Goal: Check status: Check status

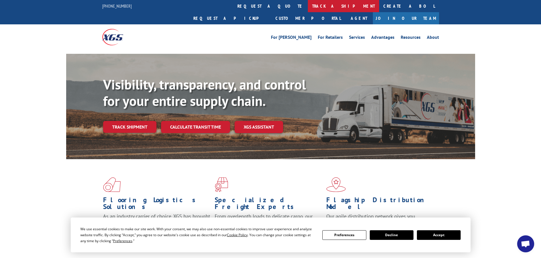
click at [308, 7] on link "track a shipment" at bounding box center [343, 6] width 71 height 12
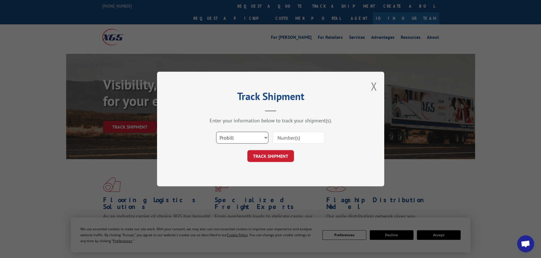
click at [249, 142] on select "Select category... Probill BOL PO" at bounding box center [242, 138] width 52 height 12
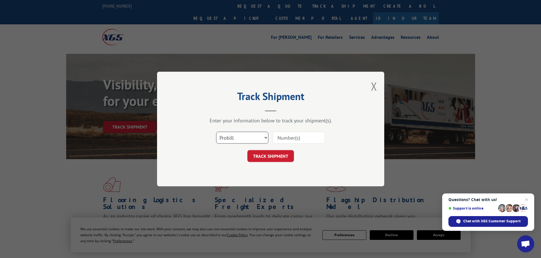
select select "po"
click at [216, 132] on select "Select category... Probill BOL PO" at bounding box center [242, 138] width 52 height 12
click at [293, 138] on input at bounding box center [298, 138] width 52 height 12
paste input "01500097"
type input "01500097"
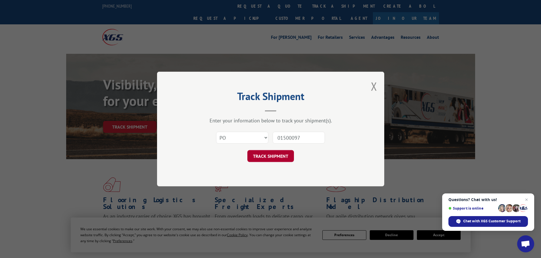
click at [276, 161] on button "TRACK SHIPMENT" at bounding box center [270, 156] width 47 height 12
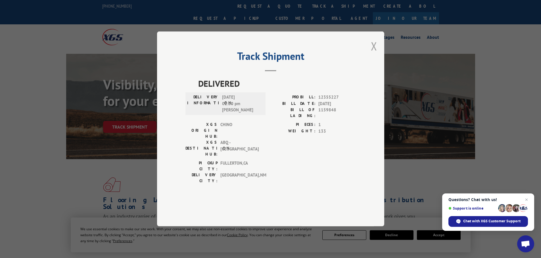
click at [374, 54] on button "Close modal" at bounding box center [374, 46] width 6 height 15
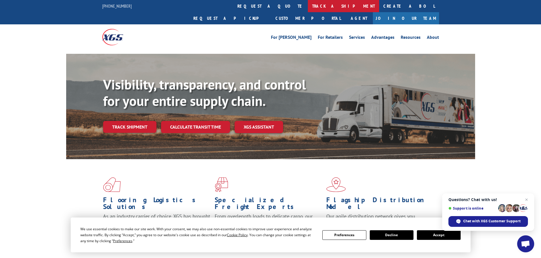
click at [308, 8] on link "track a shipment" at bounding box center [343, 6] width 71 height 12
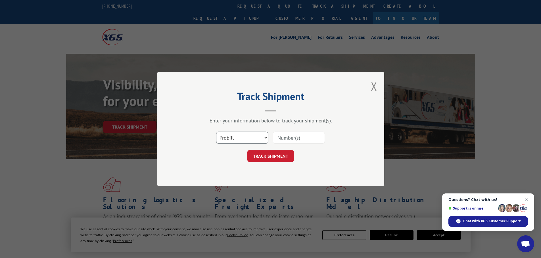
click at [247, 144] on select "Select category... Probill BOL PO" at bounding box center [242, 138] width 52 height 12
select select "po"
click at [216, 132] on select "Select category... Probill BOL PO" at bounding box center [242, 138] width 52 height 12
click at [306, 133] on input at bounding box center [298, 138] width 52 height 12
paste input "01500203"
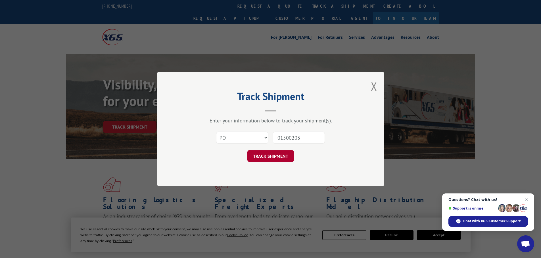
type input "01500203"
click at [283, 160] on button "TRACK SHIPMENT" at bounding box center [270, 156] width 47 height 12
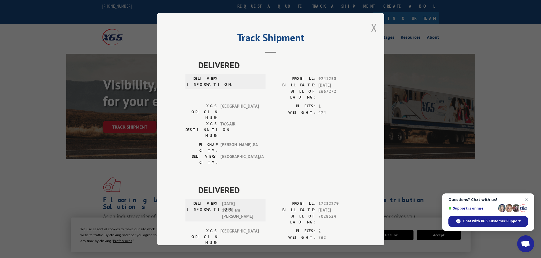
click at [374, 26] on button "Close modal" at bounding box center [374, 27] width 6 height 15
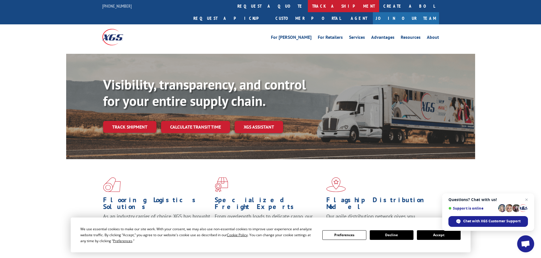
click at [308, 3] on link "track a shipment" at bounding box center [343, 6] width 71 height 12
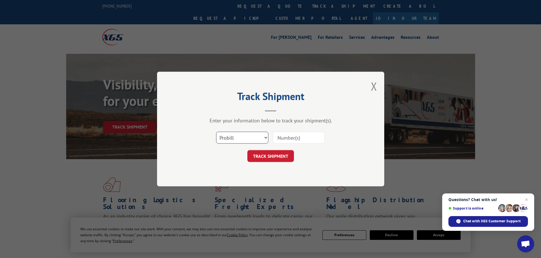
click at [249, 135] on select "Select category... Probill BOL PO" at bounding box center [242, 138] width 52 height 12
drag, startPoint x: 256, startPoint y: 184, endPoint x: 255, endPoint y: 177, distance: 6.9
click at [256, 184] on div "Track Shipment Enter your information below to track your shipment(s). Select c…" at bounding box center [270, 129] width 227 height 115
click at [238, 141] on select "Select category... Probill BOL PO" at bounding box center [242, 138] width 52 height 12
select select "po"
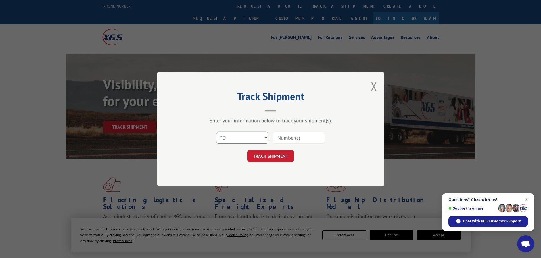
click at [216, 132] on select "Select category... Probill BOL PO" at bounding box center [242, 138] width 52 height 12
click at [288, 138] on input at bounding box center [298, 138] width 52 height 12
paste input "01500201"
type input "01500201"
click at [280, 159] on button "TRACK SHIPMENT" at bounding box center [270, 156] width 47 height 12
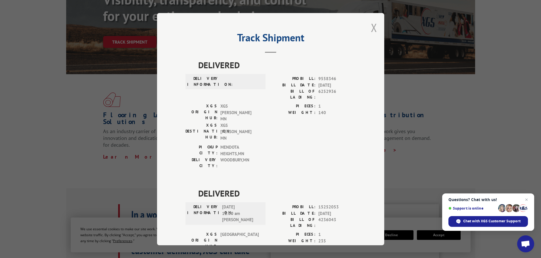
drag, startPoint x: 373, startPoint y: 31, endPoint x: 368, endPoint y: 30, distance: 4.7
click at [371, 30] on button "Close modal" at bounding box center [374, 27] width 6 height 15
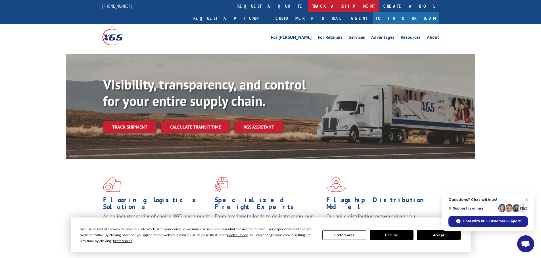
click at [308, 11] on link "track a shipment" at bounding box center [343, 6] width 71 height 12
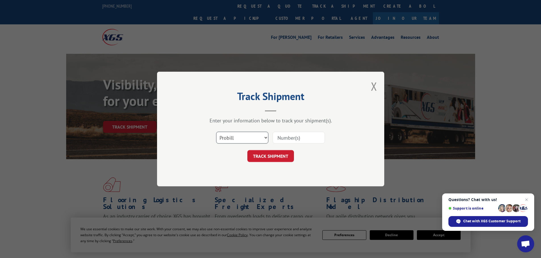
click at [237, 136] on select "Select category... Probill BOL PO" at bounding box center [242, 138] width 52 height 12
select select "po"
click at [216, 132] on select "Select category... Probill BOL PO" at bounding box center [242, 138] width 52 height 12
click at [293, 136] on input at bounding box center [298, 138] width 52 height 12
paste input "01500222"
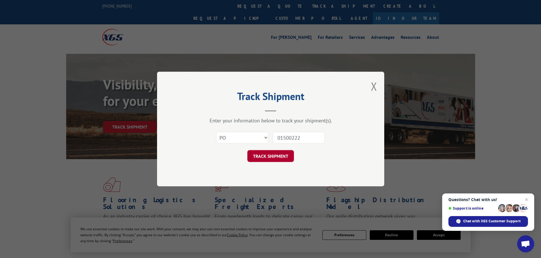
type input "01500222"
click at [263, 155] on button "TRACK SHIPMENT" at bounding box center [270, 156] width 47 height 12
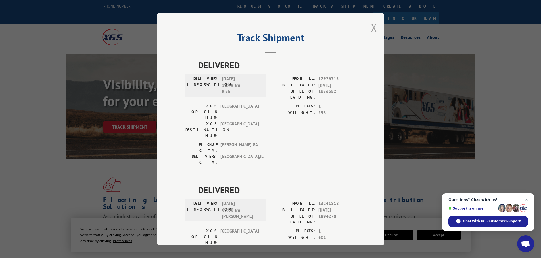
click at [371, 25] on button "Close modal" at bounding box center [374, 27] width 6 height 15
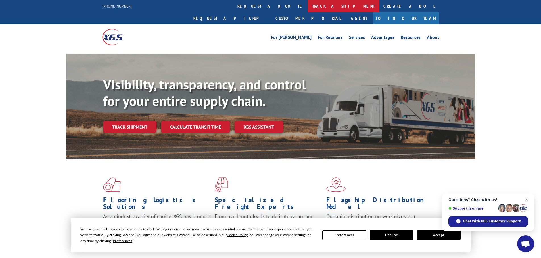
click at [308, 4] on link "track a shipment" at bounding box center [343, 6] width 71 height 12
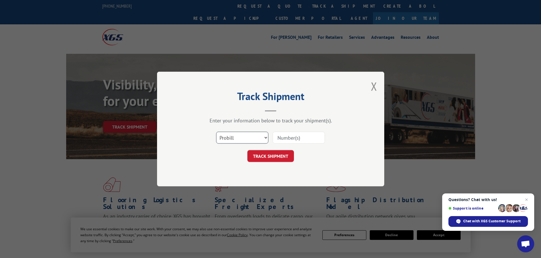
click at [241, 141] on select "Select category... Probill BOL PO" at bounding box center [242, 138] width 52 height 12
select select "po"
click at [216, 132] on select "Select category... Probill BOL PO" at bounding box center [242, 138] width 52 height 12
click at [295, 138] on input at bounding box center [298, 138] width 52 height 12
paste input "01500240"
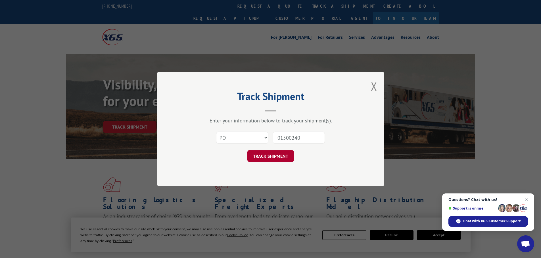
type input "01500240"
click at [278, 154] on button "TRACK SHIPMENT" at bounding box center [270, 156] width 47 height 12
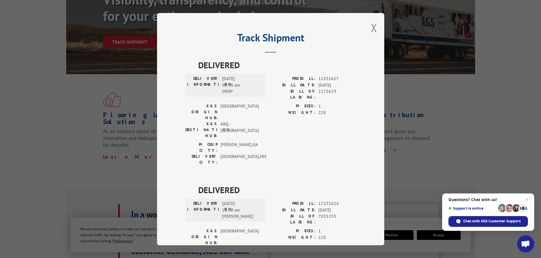
scroll to position [28, 0]
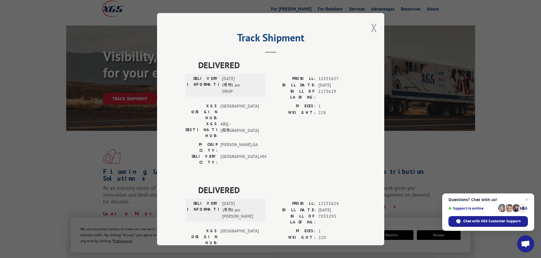
click at [372, 30] on button "Close modal" at bounding box center [374, 27] width 6 height 15
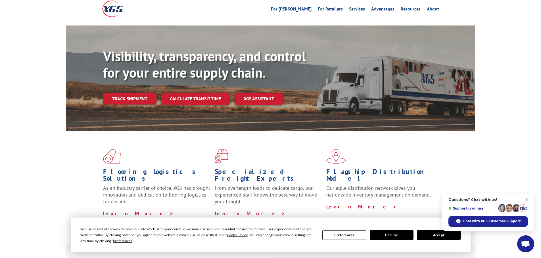
scroll to position [0, 0]
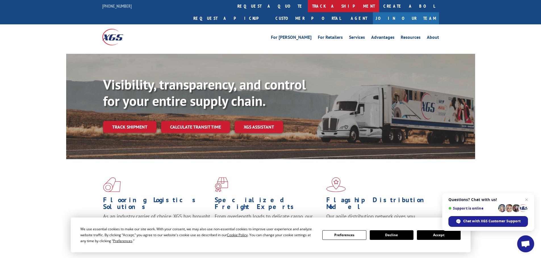
click at [308, 7] on link "track a shipment" at bounding box center [343, 6] width 71 height 12
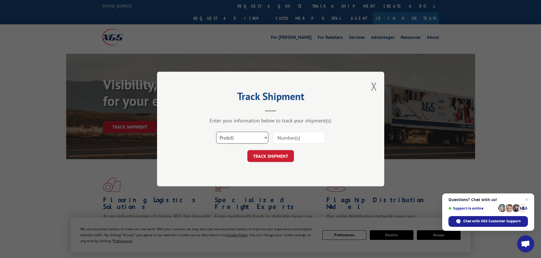
click at [232, 136] on select "Select category... Probill BOL PO" at bounding box center [242, 138] width 52 height 12
select select "po"
click at [216, 132] on select "Select category... Probill BOL PO" at bounding box center [242, 138] width 52 height 12
click at [290, 131] on div "Select category... Probill BOL PO" at bounding box center [270, 138] width 170 height 19
click at [290, 140] on input at bounding box center [298, 138] width 52 height 12
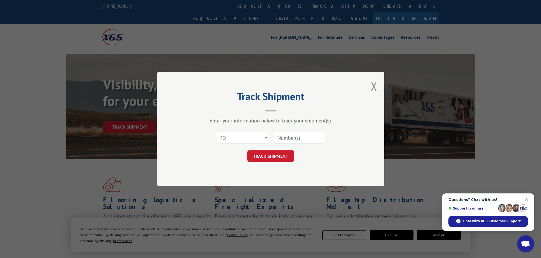
paste input "01500245"
type input "01500245"
click at [276, 156] on button "TRACK SHIPMENT" at bounding box center [270, 156] width 47 height 12
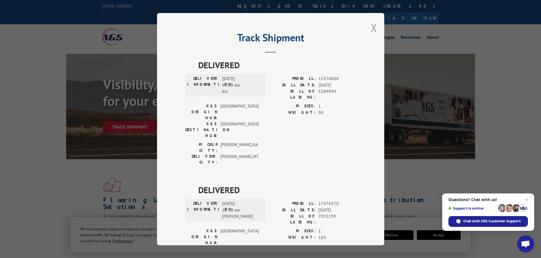
click at [374, 29] on button "Close modal" at bounding box center [374, 27] width 6 height 15
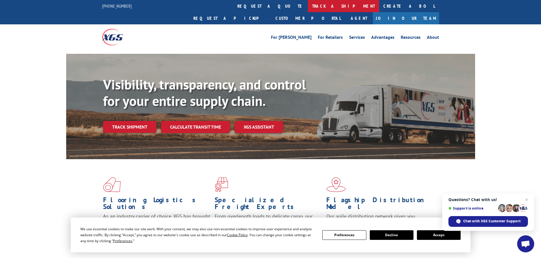
click at [308, 8] on link "track a shipment" at bounding box center [343, 6] width 71 height 12
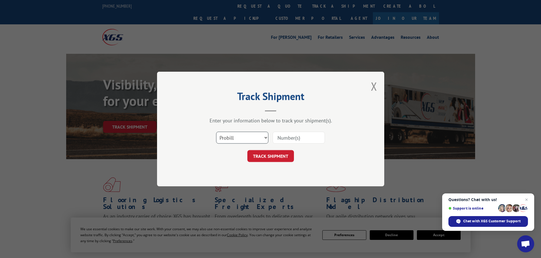
drag, startPoint x: 235, startPoint y: 138, endPoint x: 223, endPoint y: 125, distance: 18.3
click at [235, 136] on select "Select category... Probill BOL PO" at bounding box center [242, 138] width 52 height 12
select select "po"
click at [216, 132] on select "Select category... Probill BOL PO" at bounding box center [242, 138] width 52 height 12
click at [295, 142] on input at bounding box center [298, 138] width 52 height 12
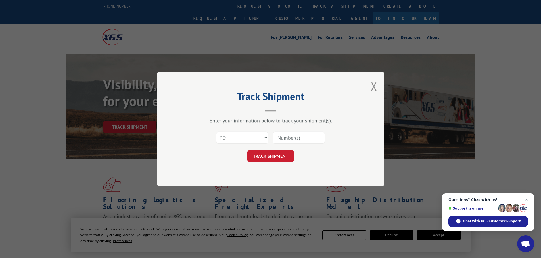
paste input "01500231"
type input "01500231"
click at [284, 155] on button "TRACK SHIPMENT" at bounding box center [270, 156] width 47 height 12
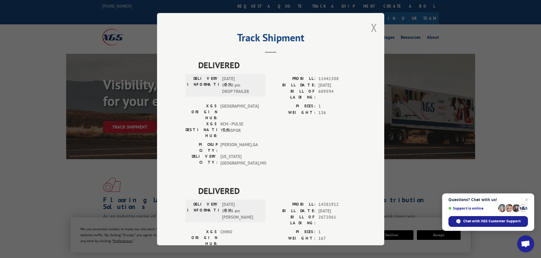
click at [371, 27] on button "Close modal" at bounding box center [374, 27] width 6 height 15
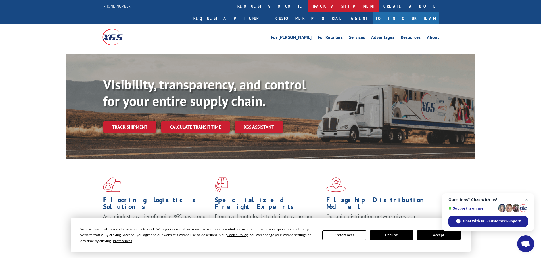
click at [308, 6] on link "track a shipment" at bounding box center [343, 6] width 71 height 12
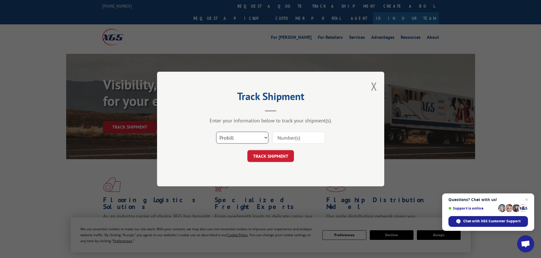
click at [245, 137] on select "Select category... Probill BOL PO" at bounding box center [242, 138] width 52 height 12
select select "po"
click at [216, 132] on select "Select category... Probill BOL PO" at bounding box center [242, 138] width 52 height 12
click at [291, 139] on input at bounding box center [298, 138] width 52 height 12
paste input "01500198"
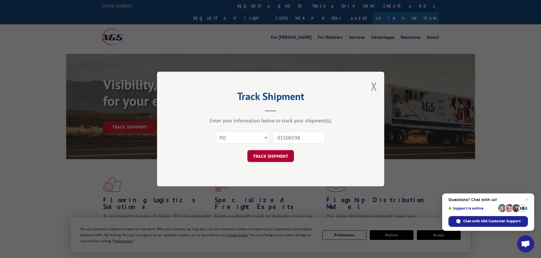
type input "01500198"
click at [278, 157] on button "TRACK SHIPMENT" at bounding box center [270, 156] width 47 height 12
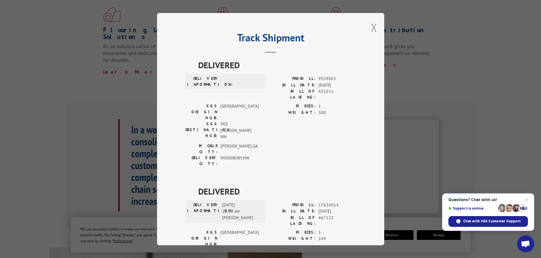
click at [371, 24] on button "Close modal" at bounding box center [374, 27] width 6 height 15
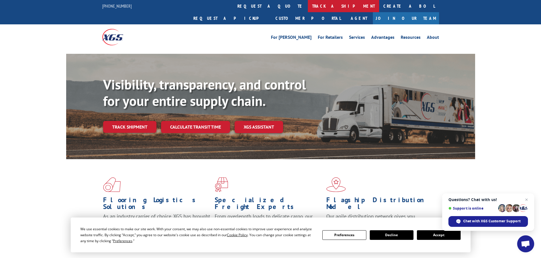
click at [308, 2] on link "track a shipment" at bounding box center [343, 6] width 71 height 12
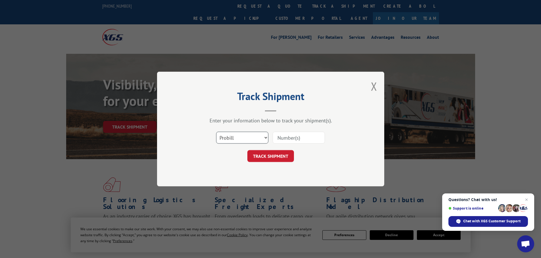
click at [233, 139] on select "Select category... Probill BOL PO" at bounding box center [242, 138] width 52 height 12
select select "po"
click at [216, 132] on select "Select category... Probill BOL PO" at bounding box center [242, 138] width 52 height 12
click at [287, 135] on input at bounding box center [298, 138] width 52 height 12
paste input "01500280"
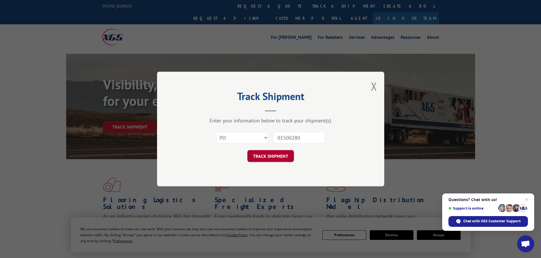
type input "01500280"
click at [276, 158] on button "TRACK SHIPMENT" at bounding box center [270, 156] width 47 height 12
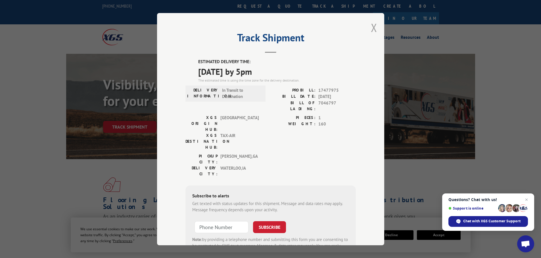
click at [371, 26] on button "Close modal" at bounding box center [374, 27] width 6 height 15
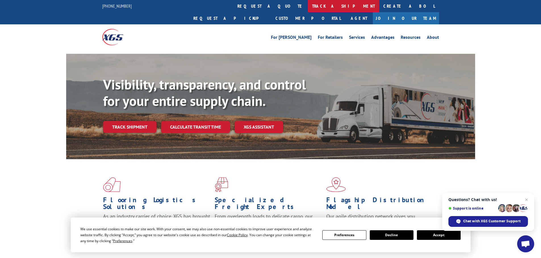
click at [308, 7] on link "track a shipment" at bounding box center [343, 6] width 71 height 12
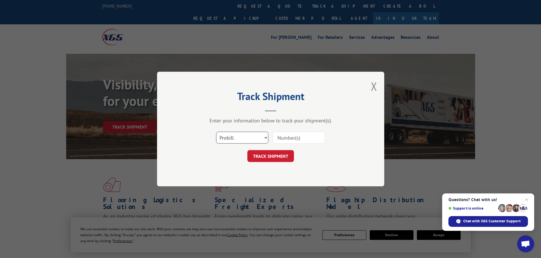
click at [242, 137] on select "Select category... Probill BOL PO" at bounding box center [242, 138] width 52 height 12
select select "po"
click at [216, 132] on select "Select category... Probill BOL PO" at bounding box center [242, 138] width 52 height 12
click at [295, 140] on input at bounding box center [298, 138] width 52 height 12
paste input "01500155"
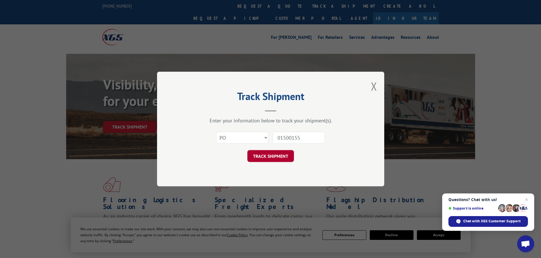
type input "01500155"
click at [272, 156] on button "TRACK SHIPMENT" at bounding box center [270, 156] width 47 height 12
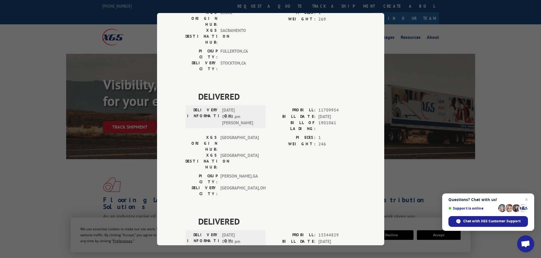
scroll to position [28, 0]
